Goal: Task Accomplishment & Management: Use online tool/utility

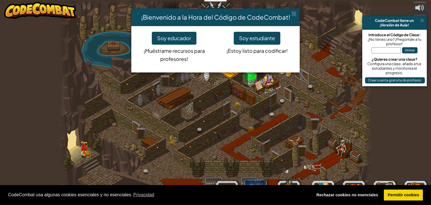
select select "es-ES"
click at [270, 39] on button "Soy estudiante" at bounding box center [257, 38] width 47 height 13
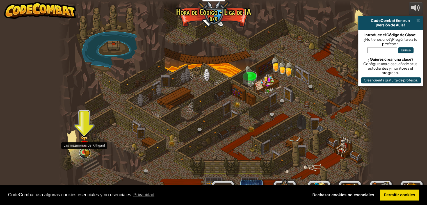
click at [86, 153] on link at bounding box center [84, 152] width 11 height 11
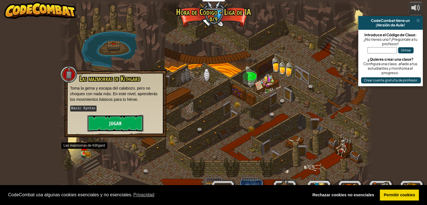
click at [133, 128] on button "Jugar" at bounding box center [115, 123] width 56 height 17
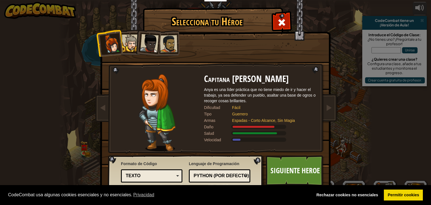
click at [135, 38] on div at bounding box center [130, 43] width 17 height 17
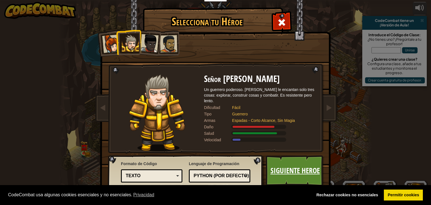
click at [299, 172] on link "Siguiente Heroe" at bounding box center [295, 170] width 59 height 31
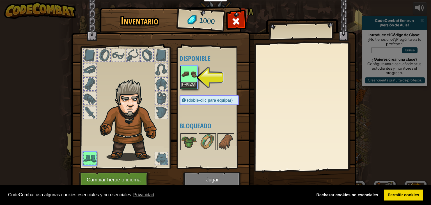
click at [187, 76] on img at bounding box center [189, 74] width 16 height 16
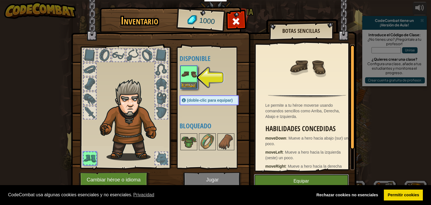
click at [277, 178] on button "Equipar" at bounding box center [301, 181] width 95 height 14
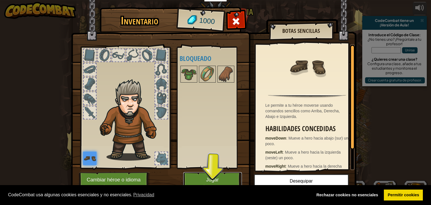
click at [223, 176] on button "Jugar" at bounding box center [212, 179] width 59 height 15
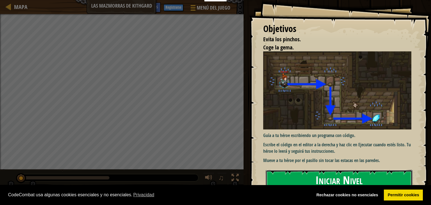
click at [307, 174] on button "Iniciar Nivel" at bounding box center [339, 181] width 147 height 22
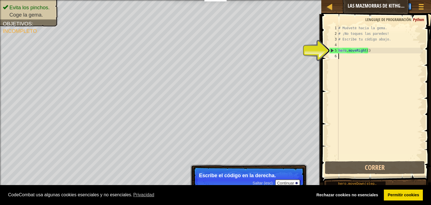
type textarea "h"
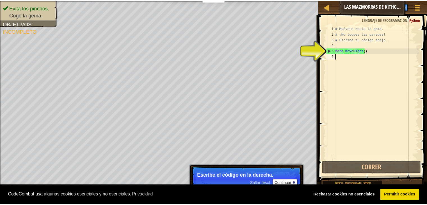
scroll to position [3, 0]
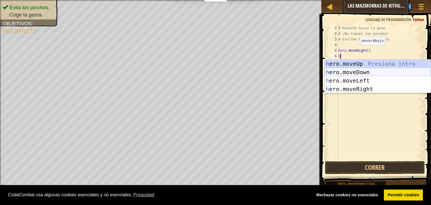
click at [352, 72] on div "h ero.moveUp Presiona intro h ero.moveDown Presiona intro h ero.moveLeft Presio…" at bounding box center [378, 84] width 106 height 51
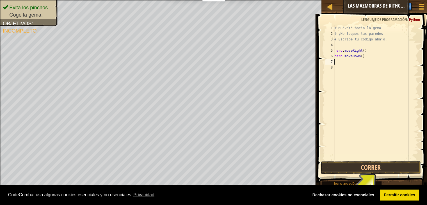
scroll to position [2, 0]
click at [353, 193] on link "Rechazar cookies no esenciales" at bounding box center [342, 194] width 69 height 11
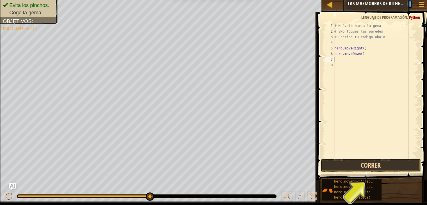
scroll to position [0, 0]
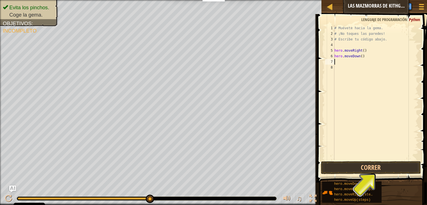
click at [336, 64] on div "# Muévete hacia la gema. # ¡No toques las paredes! # Escribe tu código abajo. h…" at bounding box center [375, 98] width 85 height 146
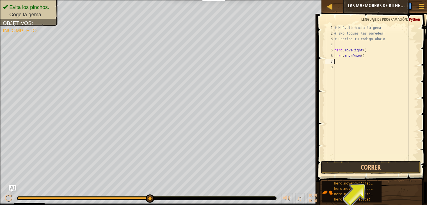
type textarea "h"
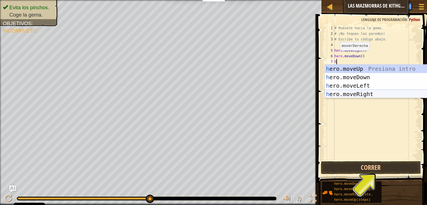
click at [345, 92] on div "h ero.moveUp Presiona intro h ero.moveDown Presiona intro h ero.moveLeft Presio…" at bounding box center [378, 90] width 106 height 51
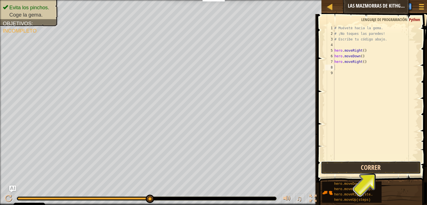
click at [376, 169] on button "Correr" at bounding box center [371, 167] width 100 height 13
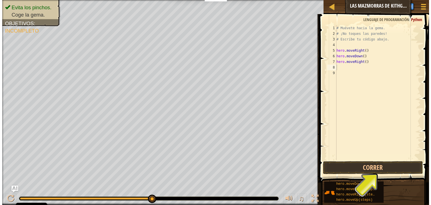
scroll to position [0, 0]
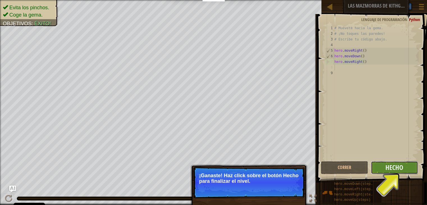
click at [379, 166] on button "Hecho" at bounding box center [394, 167] width 47 height 13
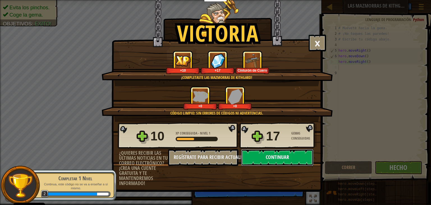
click at [283, 156] on button "Continuar" at bounding box center [277, 157] width 72 height 17
select select "es-ES"
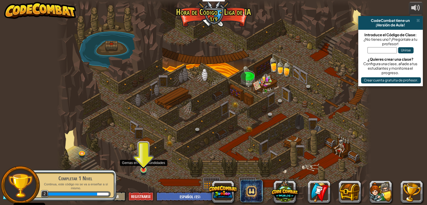
click at [144, 168] on img at bounding box center [143, 161] width 8 height 18
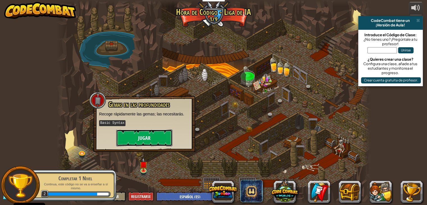
click at [162, 136] on button "Jugar" at bounding box center [144, 137] width 56 height 17
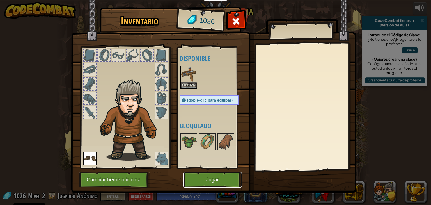
click at [217, 183] on button "Jugar" at bounding box center [212, 179] width 59 height 15
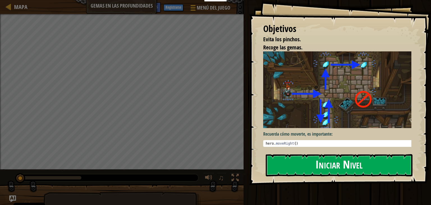
click at [338, 163] on button "Iniciar Nivel" at bounding box center [339, 165] width 147 height 22
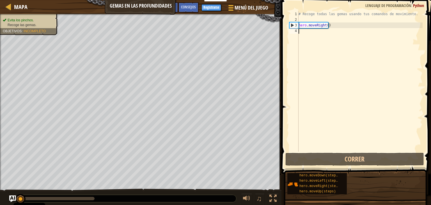
type textarea "h"
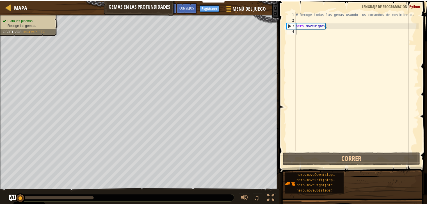
scroll to position [3, 0]
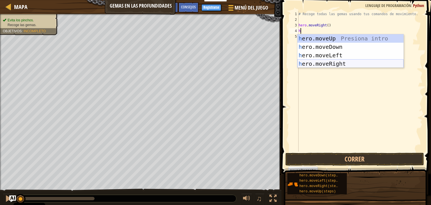
click at [314, 61] on div "h ero.moveUp Presiona intro h ero.moveDown Presiona intro h ero.moveLeft Presio…" at bounding box center [350, 59] width 106 height 51
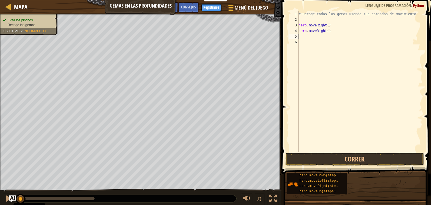
type textarea "h"
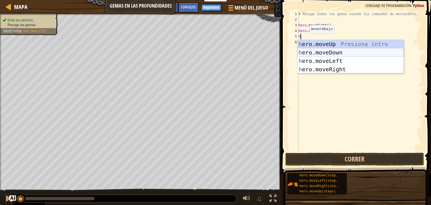
click at [313, 54] on div "h ero.moveUp Presiona intro h ero.moveDown Presiona intro h ero.moveLeft Presio…" at bounding box center [350, 65] width 106 height 51
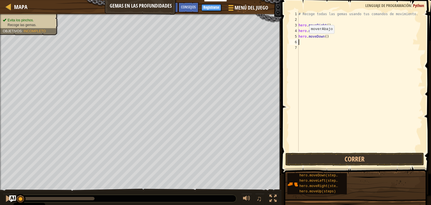
type textarea "h"
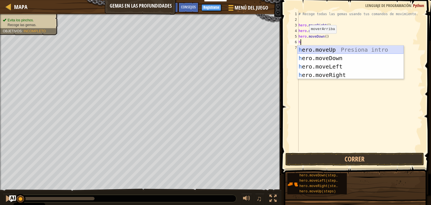
click at [317, 48] on div "h ero.moveUp Presiona intro h ero.moveDown Presiona intro h ero.moveLeft Presio…" at bounding box center [350, 70] width 106 height 51
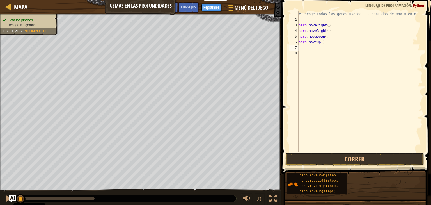
type textarea "h"
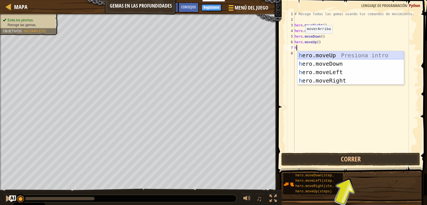
click at [318, 56] on div "h ero.moveUp Presiona intro h ero.moveDown Presiona intro h ero.moveLeft Presio…" at bounding box center [350, 76] width 106 height 51
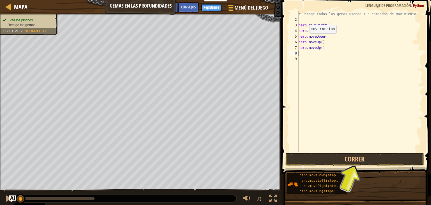
type textarea "h"
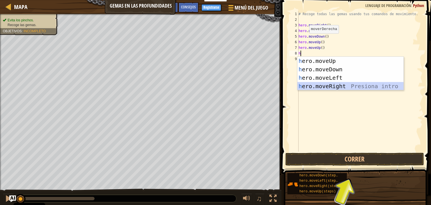
click at [322, 84] on div "h ero.moveUp Presiona intro h ero.moveDown Presiona intro h ero.moveLeft Presio…" at bounding box center [350, 82] width 106 height 51
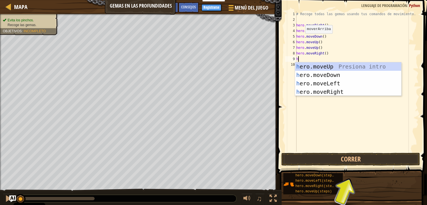
type textarea "h"
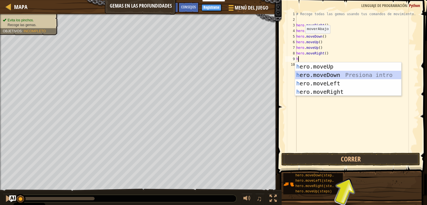
click at [317, 74] on div "h ero.moveUp Presiona intro h ero.moveDown Presiona intro h ero.moveLeft Presio…" at bounding box center [348, 87] width 106 height 51
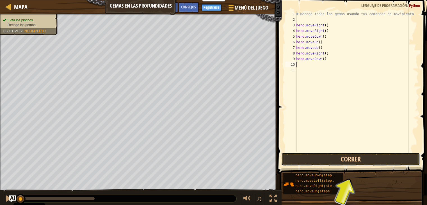
click at [337, 160] on button "Correr" at bounding box center [350, 159] width 139 height 13
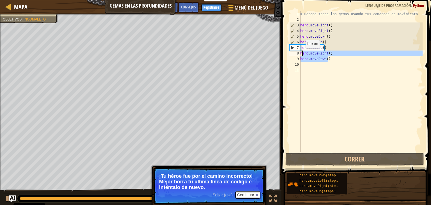
drag, startPoint x: 329, startPoint y: 59, endPoint x: 302, endPoint y: 54, distance: 27.1
click at [302, 54] on div "# Recoge todas las gemas usando tus comandos de movimiento. hero . moveRight ( …" at bounding box center [360, 87] width 123 height 152
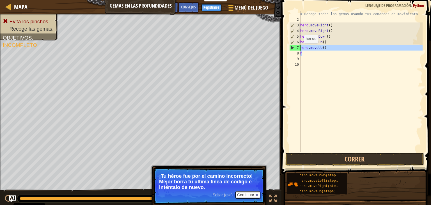
drag, startPoint x: 312, startPoint y: 55, endPoint x: 299, endPoint y: 48, distance: 14.4
click at [299, 48] on div "h 1 2 3 4 5 6 7 8 9 10 # Recoge todas las gemas usando tus comandos de movimien…" at bounding box center [355, 81] width 134 height 140
type textarea "hero.moveUp() h"
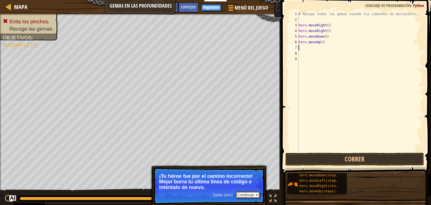
click at [240, 196] on button "Continuar" at bounding box center [247, 194] width 25 height 7
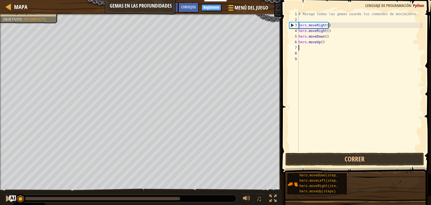
drag, startPoint x: 183, startPoint y: 200, endPoint x: 15, endPoint y: 188, distance: 168.2
click at [15, 189] on div "♫" at bounding box center [140, 197] width 281 height 17
click at [337, 162] on button "Correr" at bounding box center [354, 159] width 139 height 13
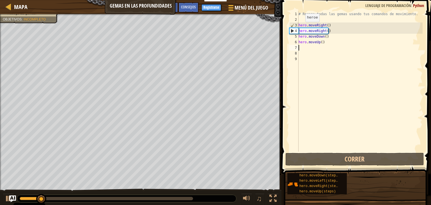
click at [292, 25] on div "3" at bounding box center [294, 25] width 9 height 6
type textarea "hero.moveRight()"
drag, startPoint x: 11, startPoint y: 198, endPoint x: 23, endPoint y: 193, distance: 12.9
click at [11, 198] on img "Ask AI" at bounding box center [12, 198] width 7 height 7
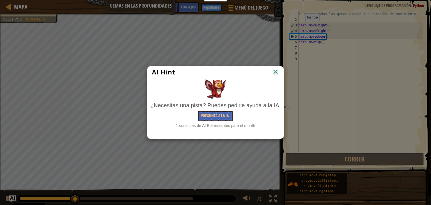
click at [279, 75] on img at bounding box center [275, 72] width 7 height 8
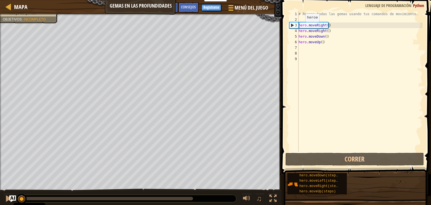
drag, startPoint x: 92, startPoint y: 198, endPoint x: 15, endPoint y: 190, distance: 78.1
click at [19, 192] on div "♫" at bounding box center [140, 197] width 281 height 17
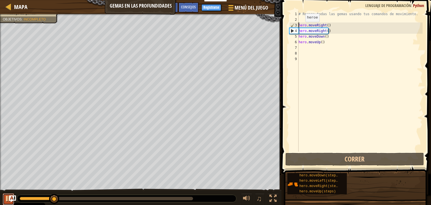
click at [4, 199] on button at bounding box center [8, 199] width 11 height 12
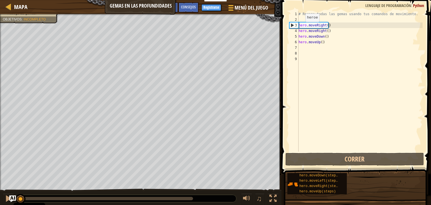
drag, startPoint x: 58, startPoint y: 201, endPoint x: 16, endPoint y: 198, distance: 42.0
click at [17, 6] on body "Cookie Policy CodeCombat [GEOGRAPHIC_DATA] algunas cookies esenciales y no esen…" at bounding box center [215, 3] width 431 height 6
drag, startPoint x: 331, startPoint y: 30, endPoint x: 294, endPoint y: 31, distance: 36.5
click at [294, 31] on div "hero.moveRight() 1 2 3 4 5 6 7 8 9 # Recoge todas las gemas usando tus comandos…" at bounding box center [355, 81] width 134 height 140
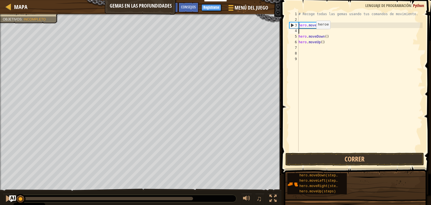
type textarea "hero.moveRight()"
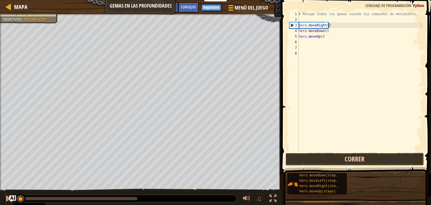
click at [325, 160] on button "Correr" at bounding box center [354, 159] width 139 height 13
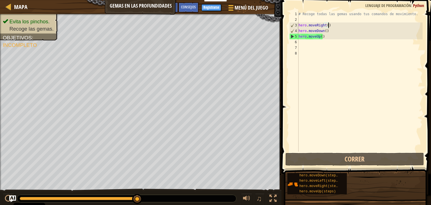
click at [304, 44] on div "# Recoge todas las gemas usando tus comandos de movimiento. hero . moveRight ( …" at bounding box center [359, 87] width 125 height 152
type textarea "h"
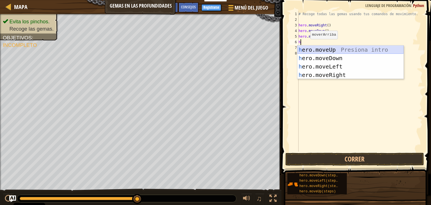
click at [312, 51] on div "h ero.moveUp Presiona intro h ero.moveDown Presiona intro h ero.moveLeft Presio…" at bounding box center [350, 70] width 106 height 51
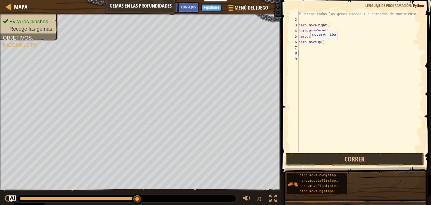
click at [312, 51] on div "# Recoge todas las gemas usando tus comandos de movimiento. hero . moveRight ( …" at bounding box center [359, 87] width 125 height 152
click at [312, 47] on div "# Recoge todas las gemas usando tus comandos de movimiento. hero . moveRight ( …" at bounding box center [359, 87] width 125 height 152
type textarea "h"
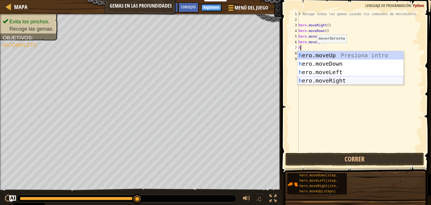
click at [319, 79] on div "h ero.moveUp Presiona intro h ero.moveDown Presiona intro h ero.moveLeft Presio…" at bounding box center [350, 76] width 106 height 51
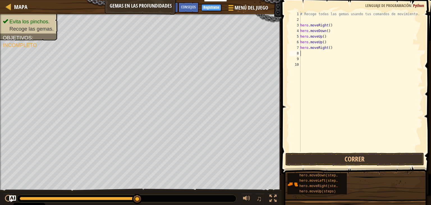
type textarea "h"
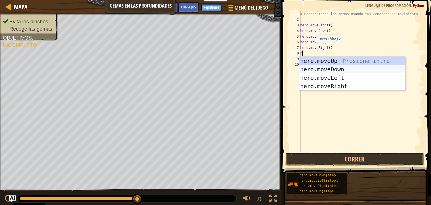
click at [318, 70] on div "h ero.moveUp Presiona intro h ero.moveDown Presiona intro h ero.moveLeft Presio…" at bounding box center [352, 82] width 106 height 51
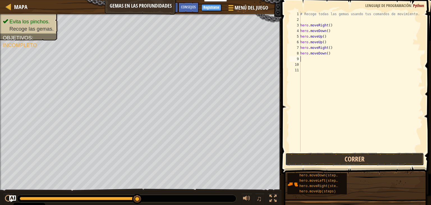
click at [338, 158] on button "Correr" at bounding box center [354, 159] width 139 height 13
